Goal: Task Accomplishment & Management: Use online tool/utility

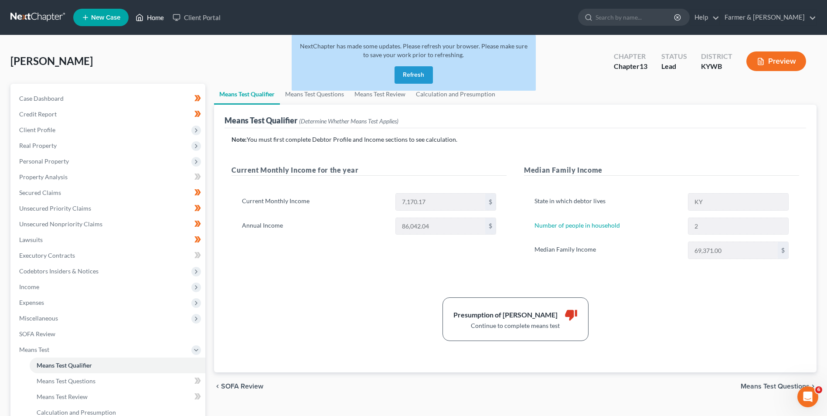
drag, startPoint x: 155, startPoint y: 28, endPoint x: 151, endPoint y: 23, distance: 6.5
click at [155, 28] on ul "New Case Home Client Portal - No Result - See all results Or Press Enter... Hel…" at bounding box center [445, 17] width 744 height 23
click at [149, 17] on link "Home" at bounding box center [149, 18] width 37 height 16
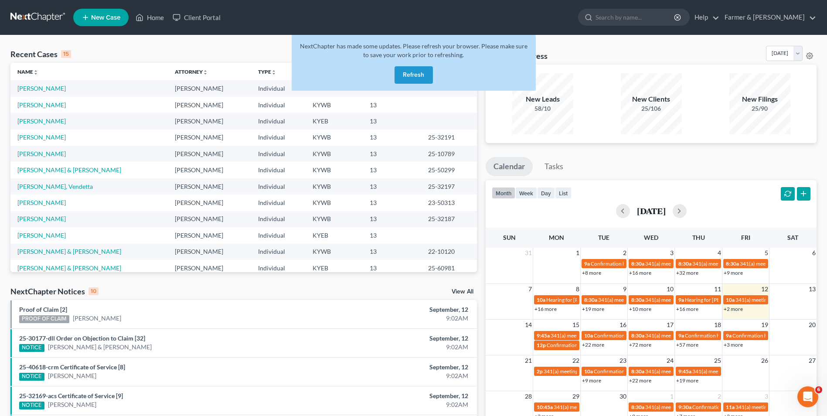
drag, startPoint x: 427, startPoint y: 82, endPoint x: 419, endPoint y: 77, distance: 9.4
click at [426, 82] on button "Refresh" at bounding box center [414, 74] width 38 height 17
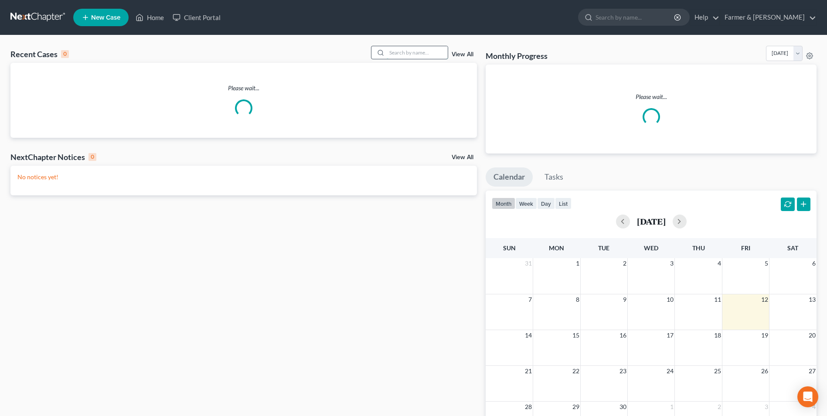
click at [426, 54] on input "search" at bounding box center [417, 52] width 61 height 13
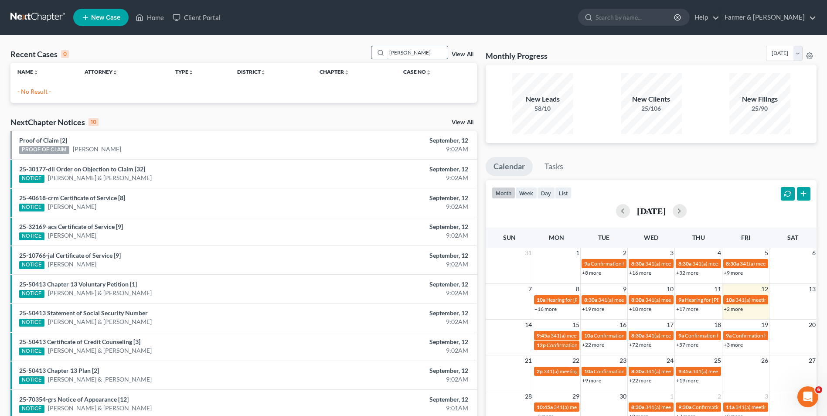
click at [434, 52] on input "[PERSON_NAME]" at bounding box center [417, 52] width 61 height 13
type input "l"
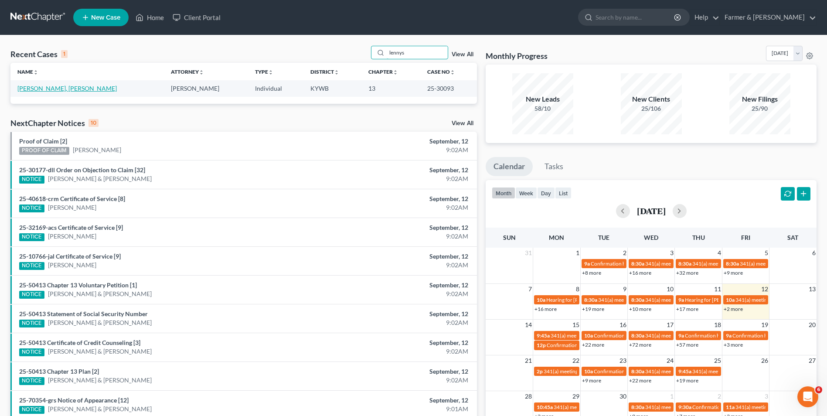
type input "lennys"
click at [53, 89] on link "[PERSON_NAME], [PERSON_NAME]" at bounding box center [66, 88] width 99 height 7
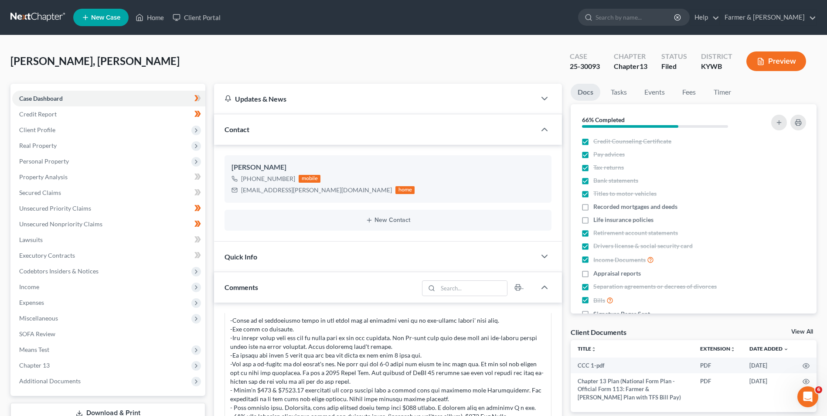
scroll to position [243, 0]
click at [43, 366] on span "Chapter 13" at bounding box center [34, 365] width 31 height 7
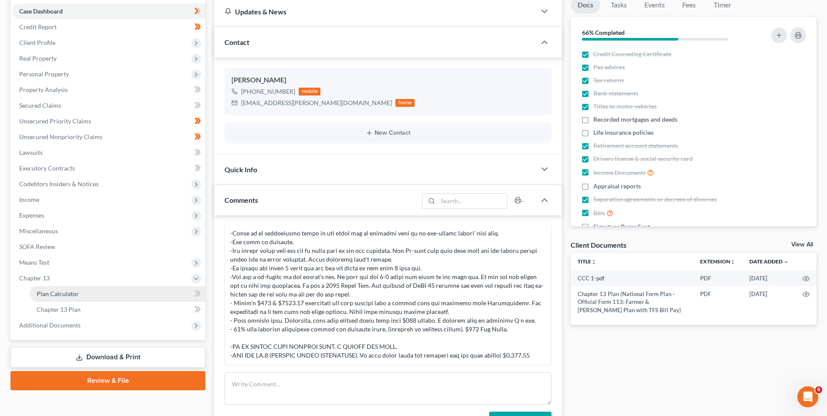
click at [58, 297] on span "Plan Calculator" at bounding box center [58, 293] width 42 height 7
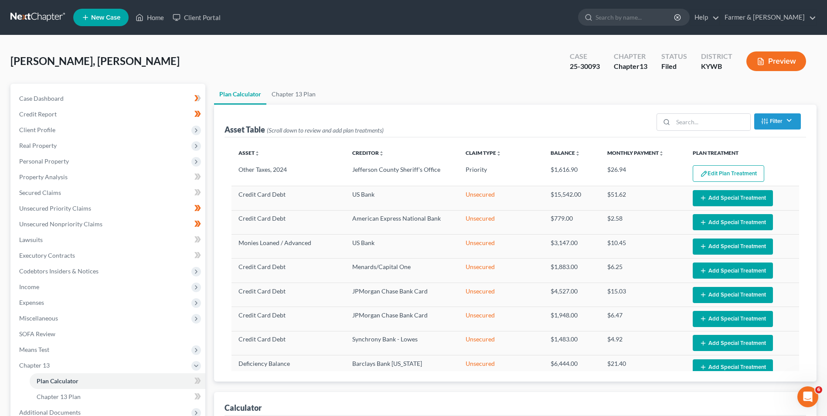
select select "59"
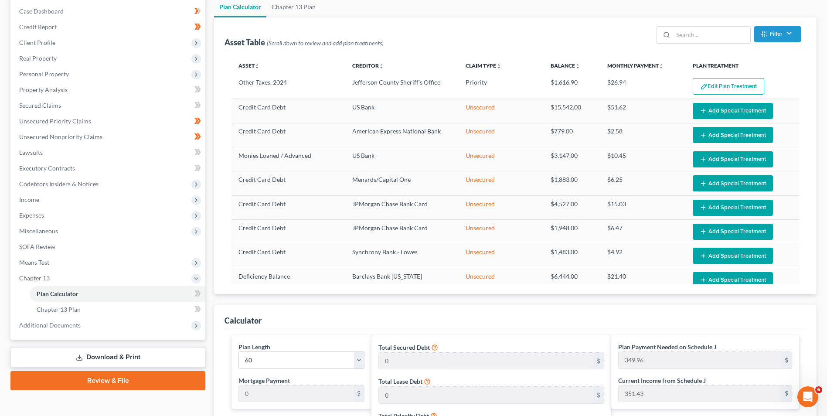
scroll to position [262, 0]
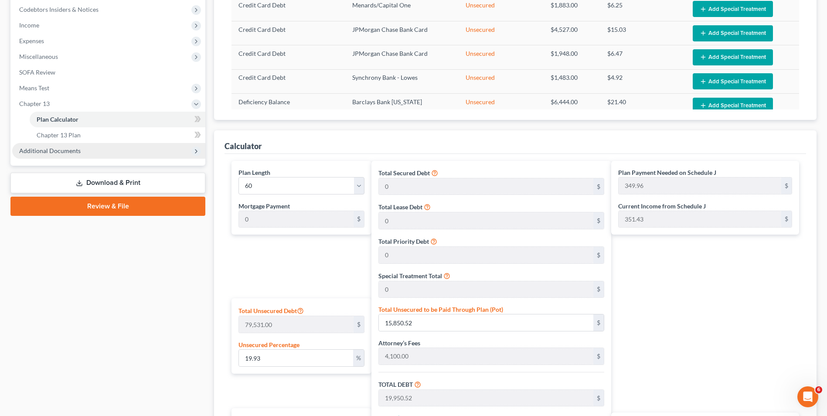
click at [73, 152] on span "Additional Documents" at bounding box center [49, 150] width 61 height 7
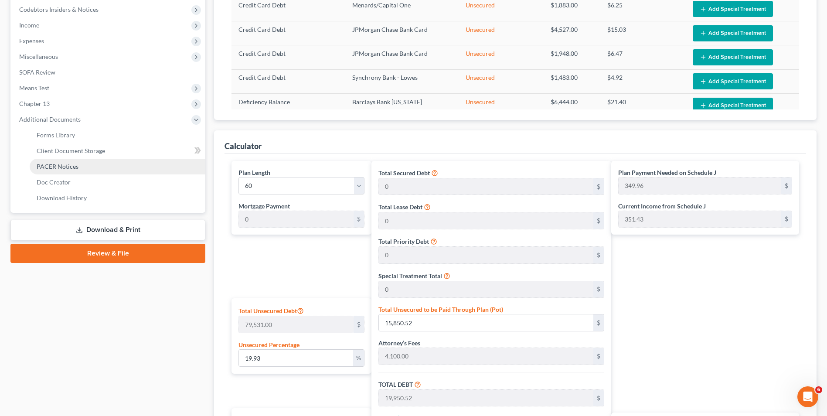
click at [70, 167] on span "PACER Notices" at bounding box center [58, 166] width 42 height 7
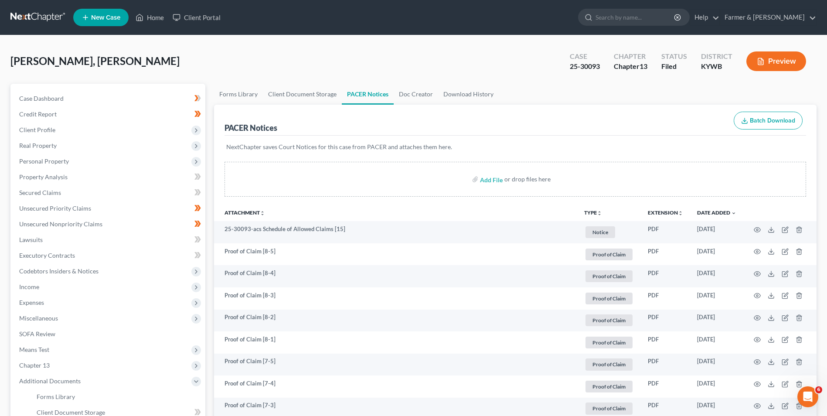
scroll to position [218, 0]
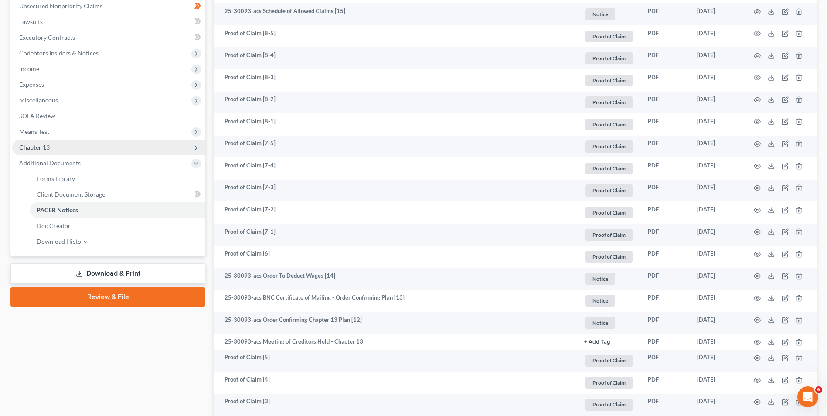
click at [55, 143] on span "Chapter 13" at bounding box center [108, 148] width 193 height 16
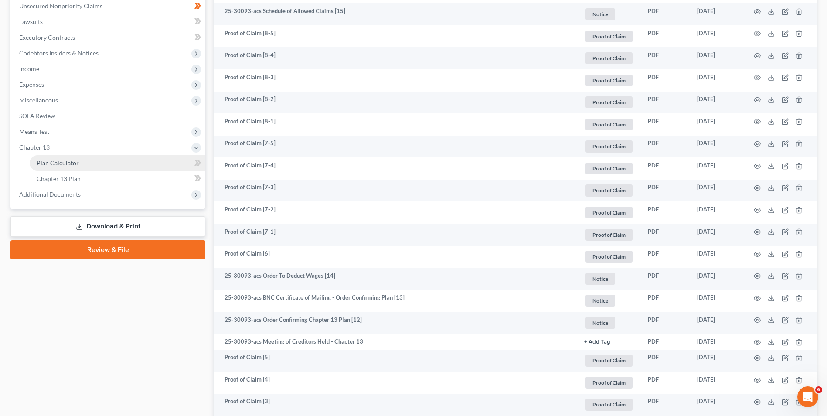
click at [65, 161] on span "Plan Calculator" at bounding box center [58, 162] width 42 height 7
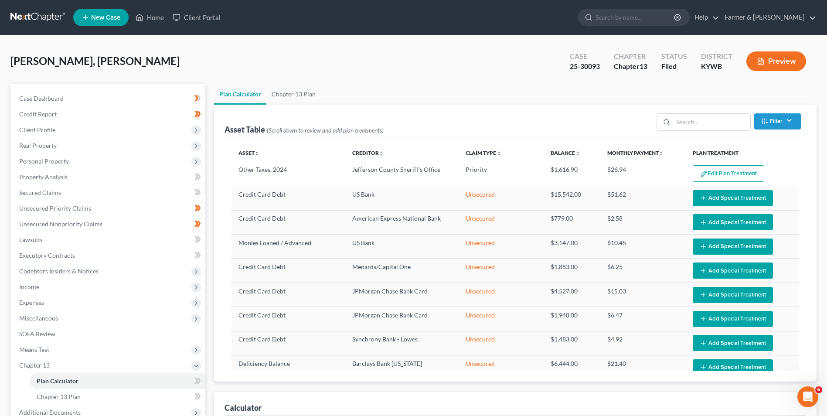
scroll to position [153, 0]
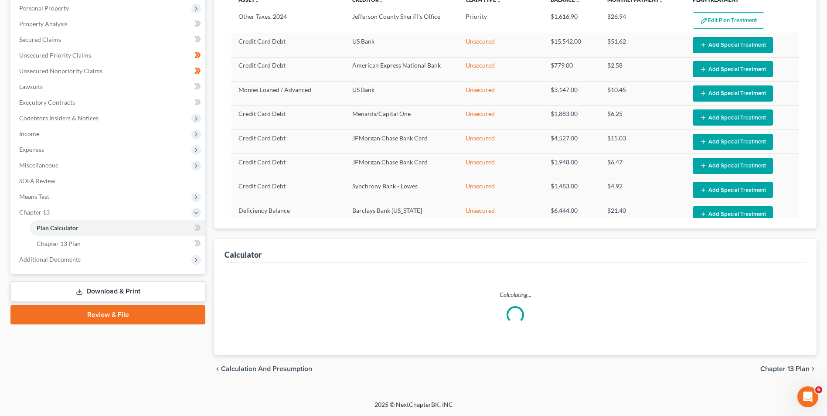
select select "59"
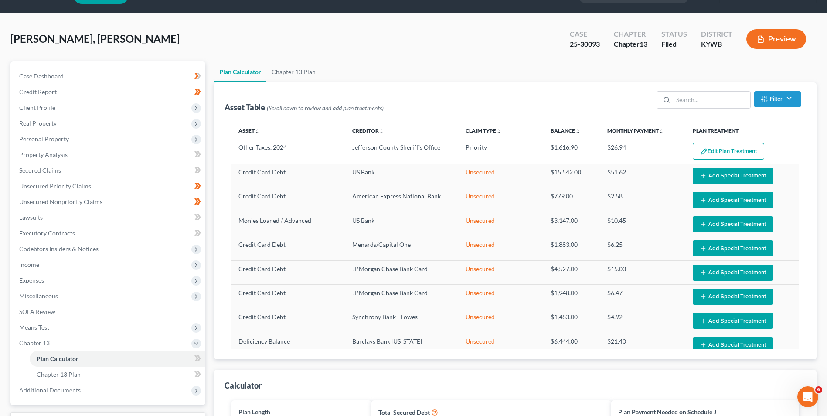
scroll to position [0, 0]
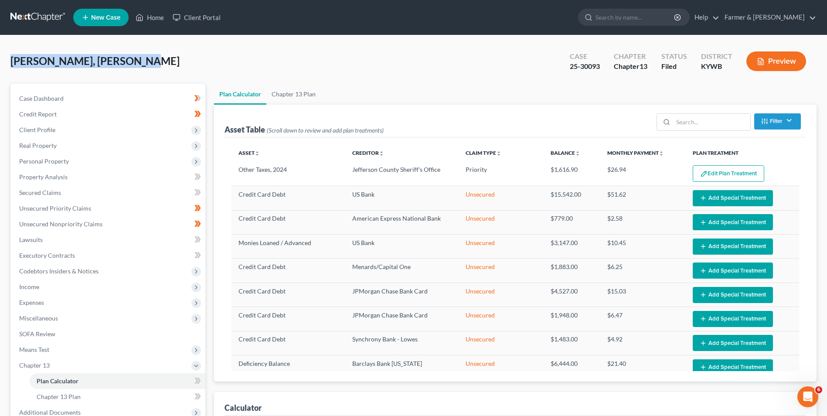
drag, startPoint x: 144, startPoint y: 59, endPoint x: -2, endPoint y: 71, distance: 146.5
click at [0, 71] on html "Home New Case Client Portal Farmer & Wright sgroft@farmerwright.com My Account …" at bounding box center [413, 424] width 827 height 848
click at [60, 189] on span "Secured Claims" at bounding box center [40, 192] width 42 height 7
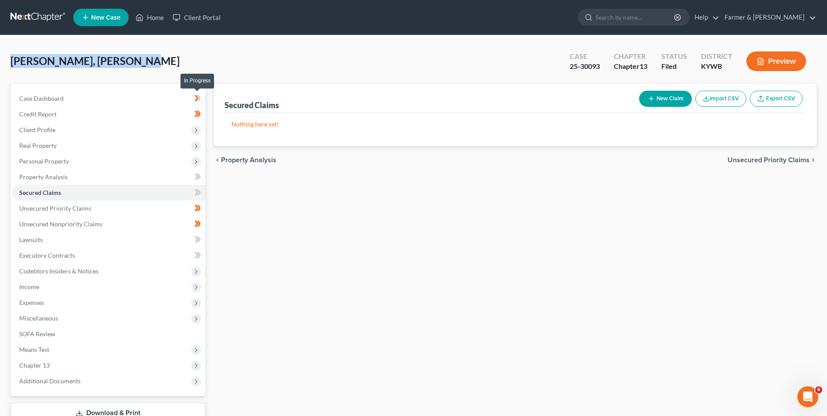
scroll to position [63, 0]
